Goal: Information Seeking & Learning: Learn about a topic

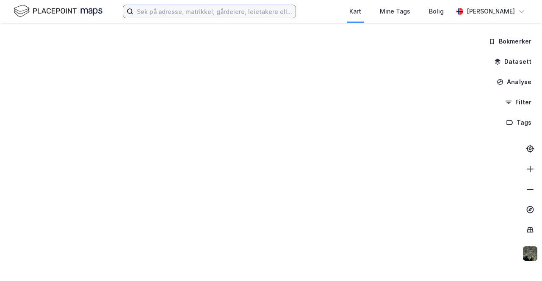
click at [174, 16] on input at bounding box center [214, 11] width 162 height 13
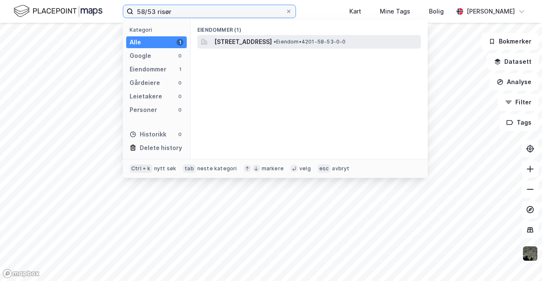
type input "58/53 risør"
click at [272, 42] on span "[STREET_ADDRESS]" at bounding box center [243, 42] width 58 height 10
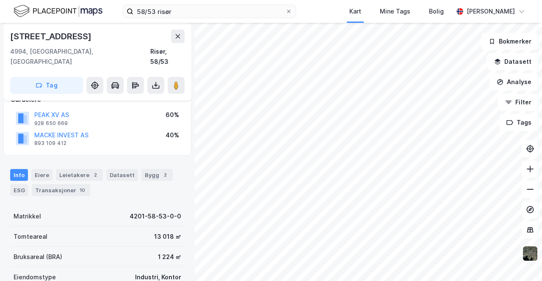
scroll to position [59, 0]
